Goal: Transaction & Acquisition: Download file/media

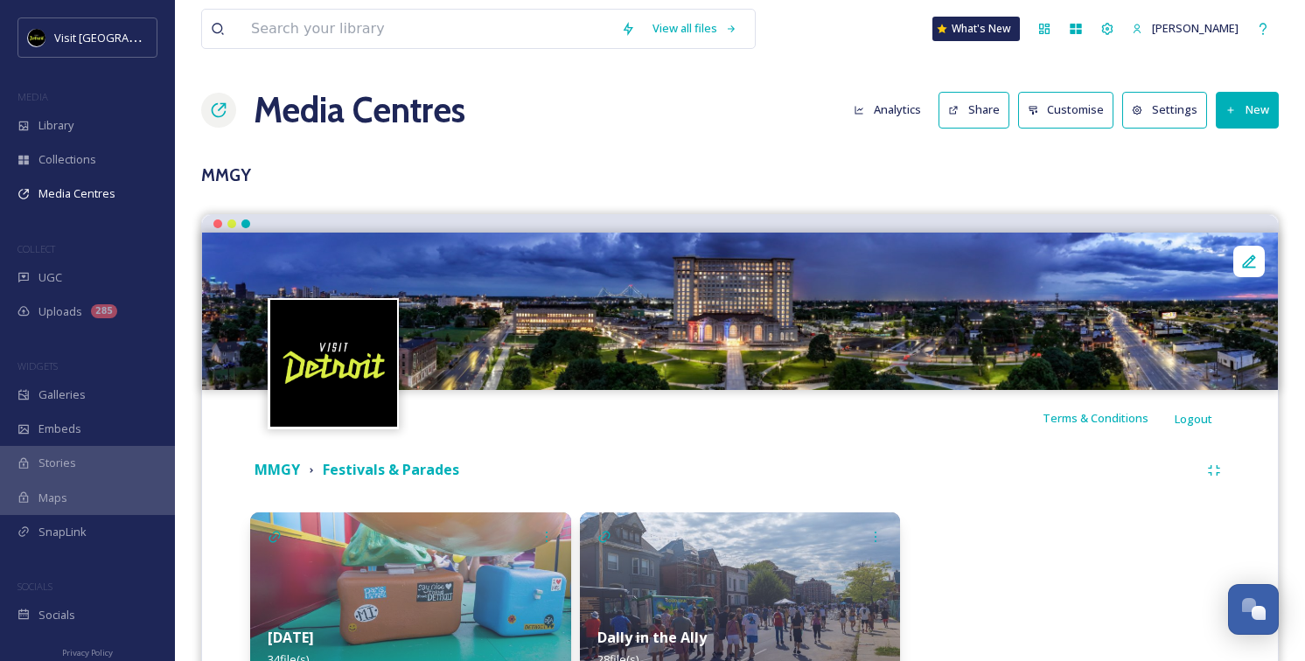
scroll to position [99, 0]
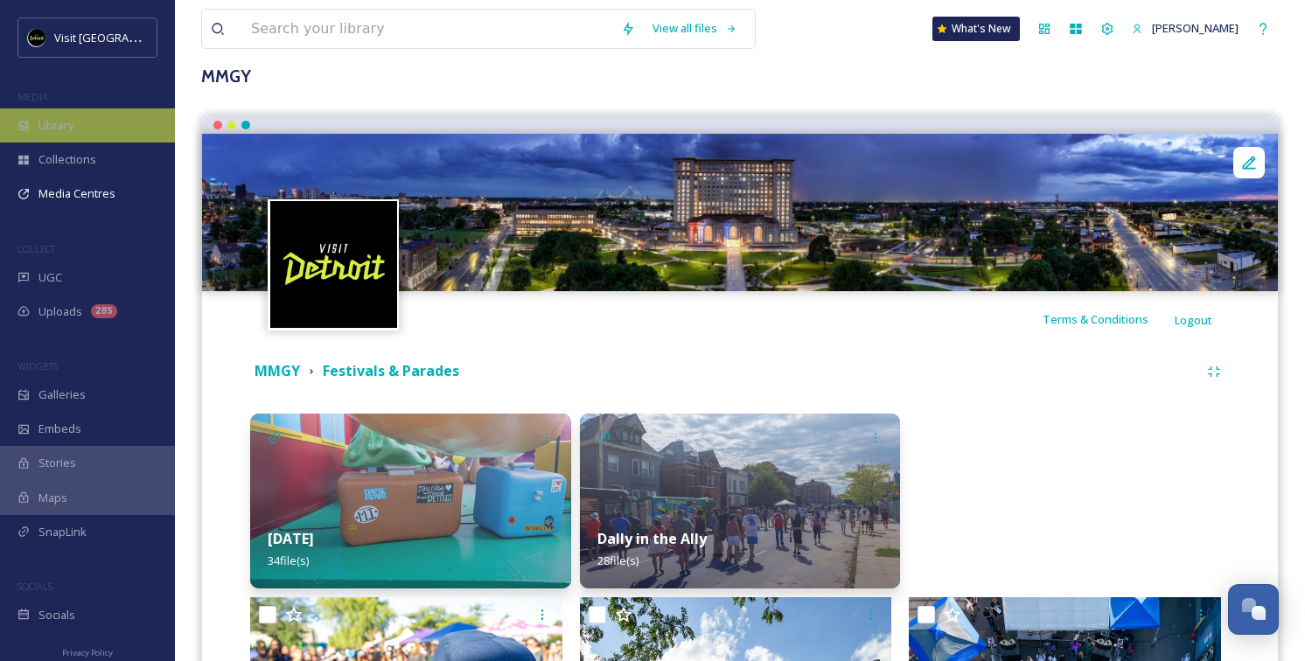
click at [130, 125] on div "Library" at bounding box center [87, 125] width 175 height 34
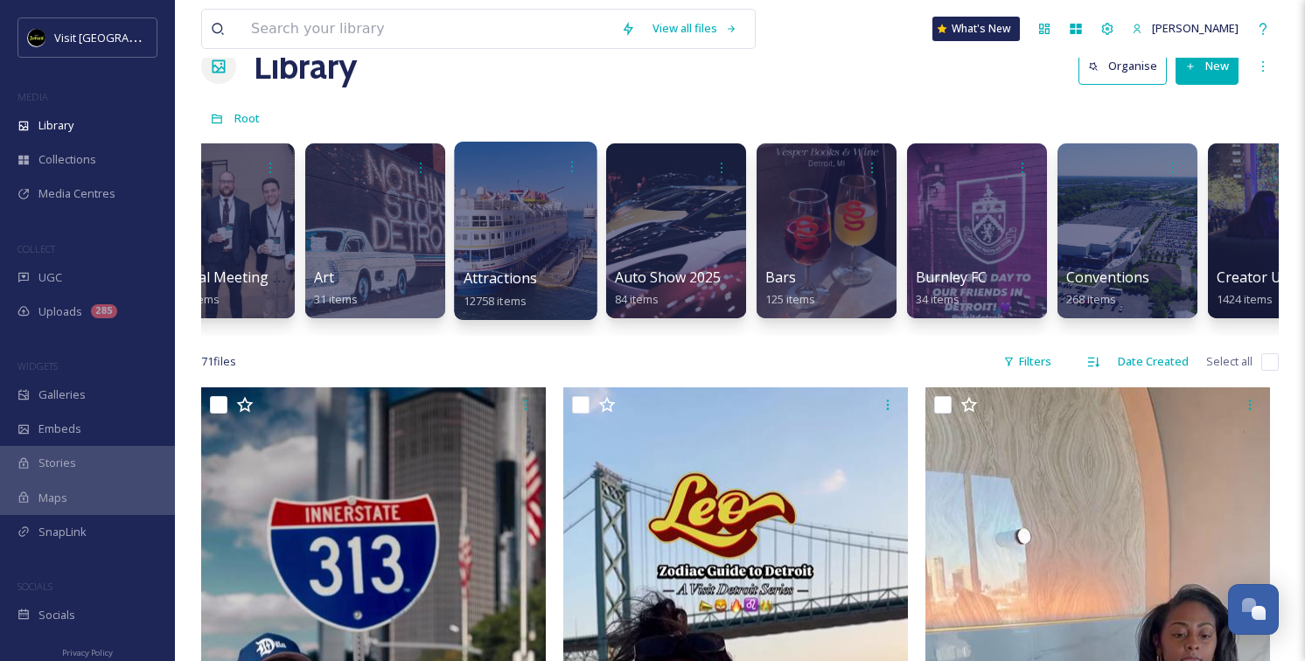
scroll to position [0, 659]
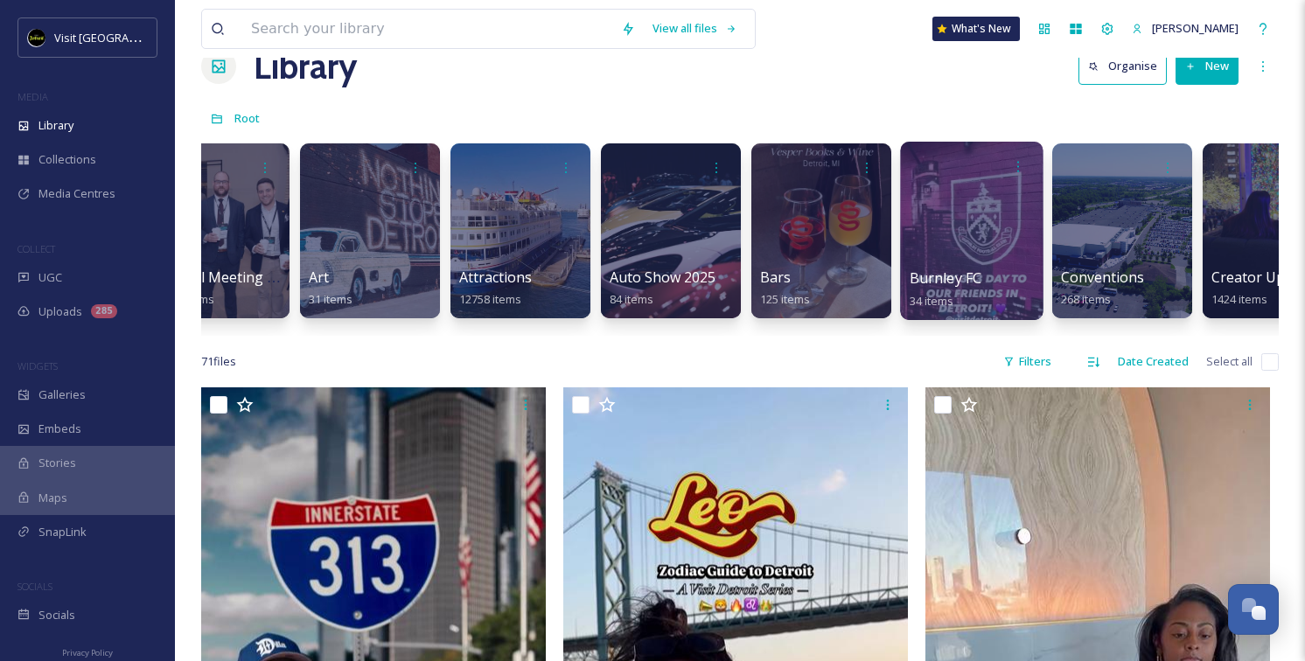
click at [981, 194] on div at bounding box center [971, 231] width 143 height 178
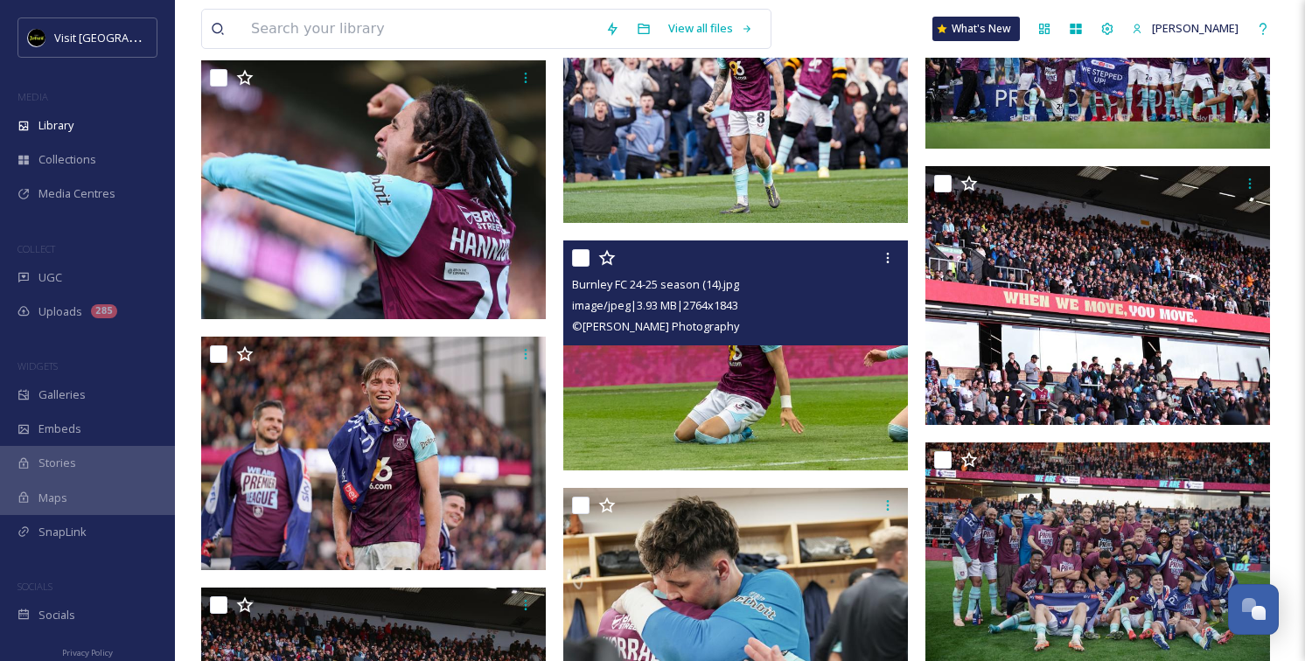
scroll to position [1218, 0]
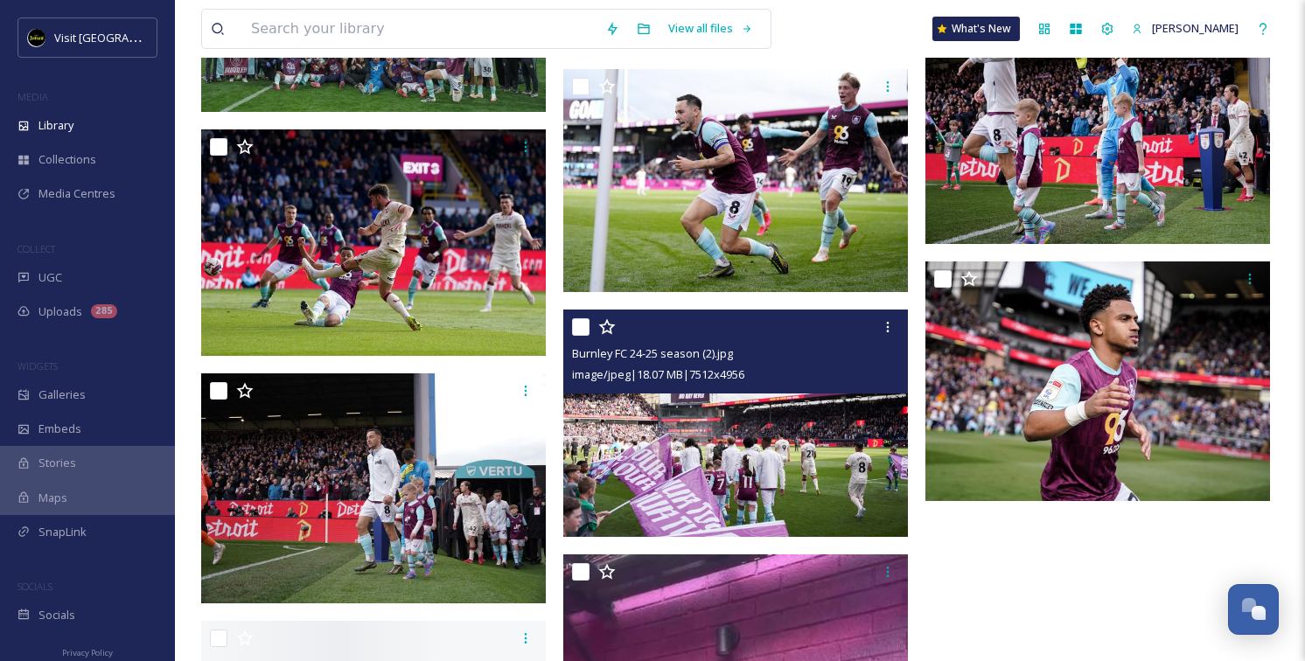
scroll to position [2455, 0]
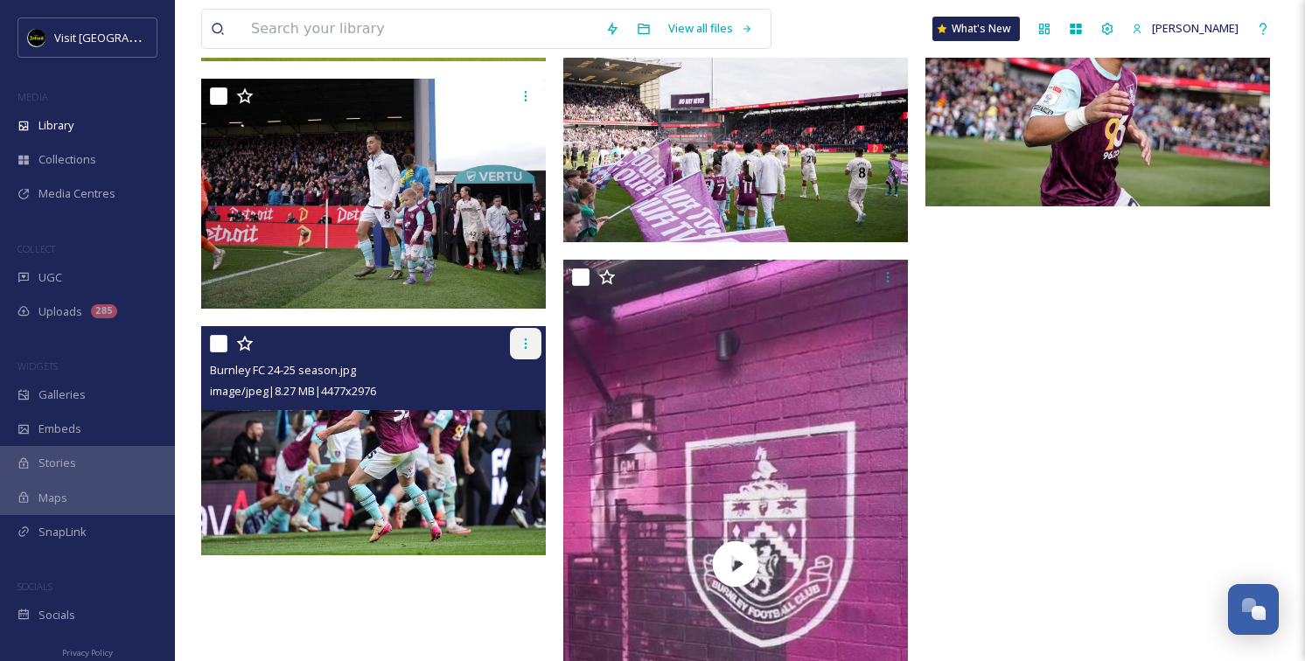
click at [522, 337] on icon at bounding box center [526, 344] width 14 height 14
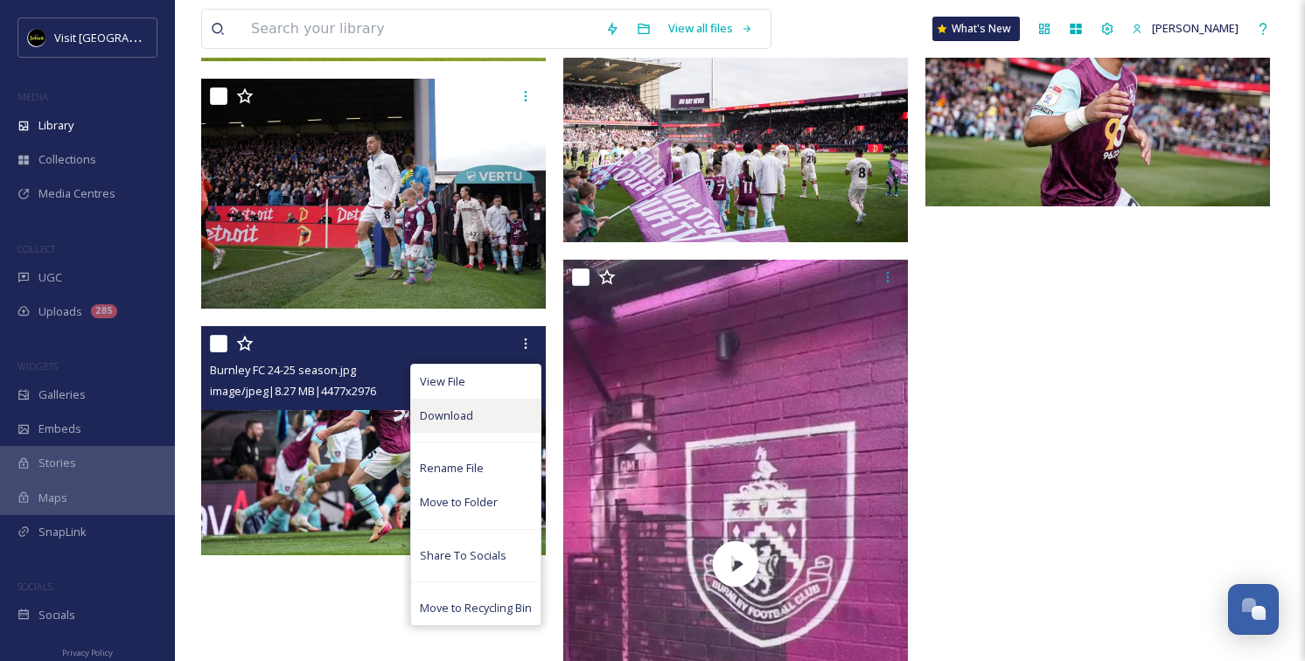
click at [477, 418] on div "Download" at bounding box center [475, 416] width 129 height 34
